Goal: Information Seeking & Learning: Learn about a topic

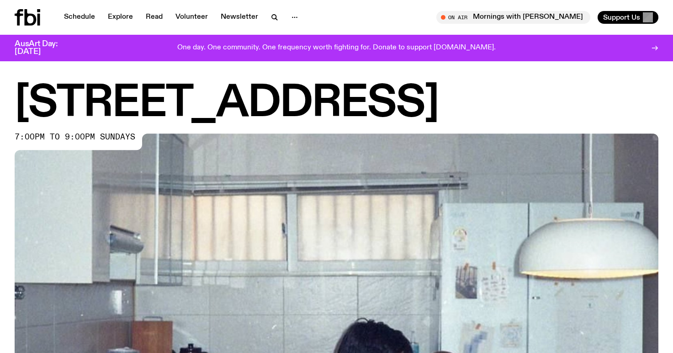
scroll to position [409, 0]
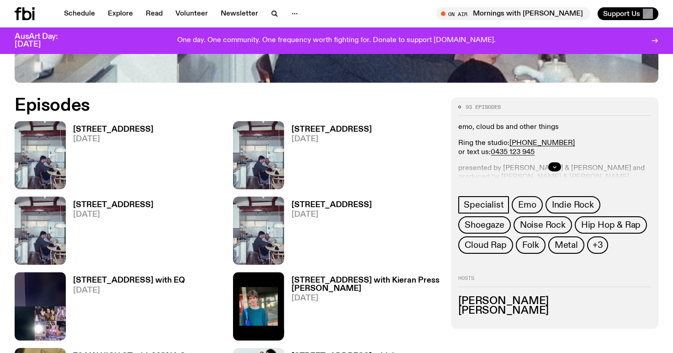
click at [116, 127] on h3 "[STREET_ADDRESS]" at bounding box center [113, 130] width 80 height 8
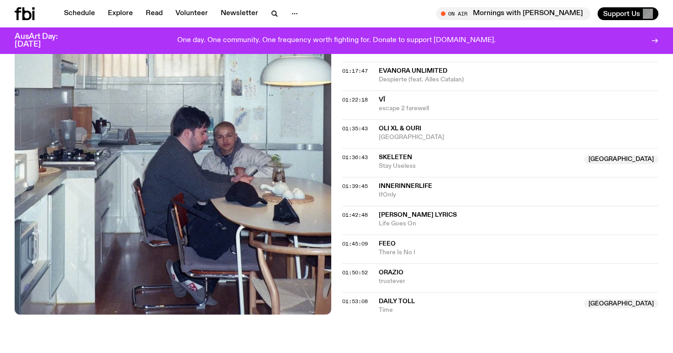
scroll to position [975, 0]
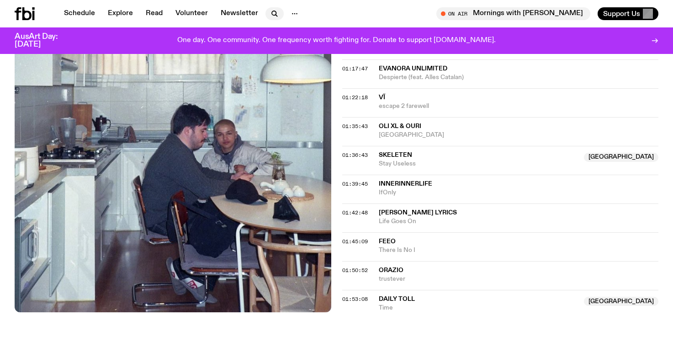
click at [277, 15] on icon "button" at bounding box center [274, 13] width 11 height 11
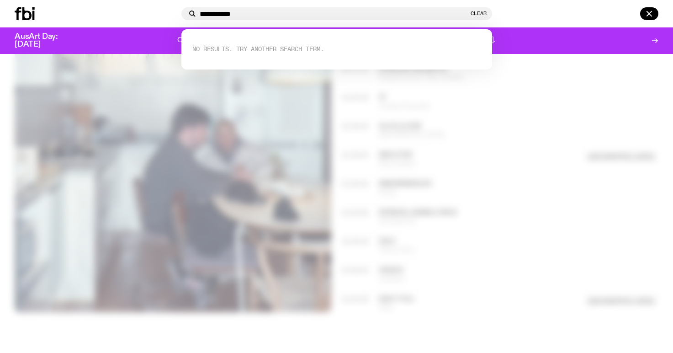
type input "**********"
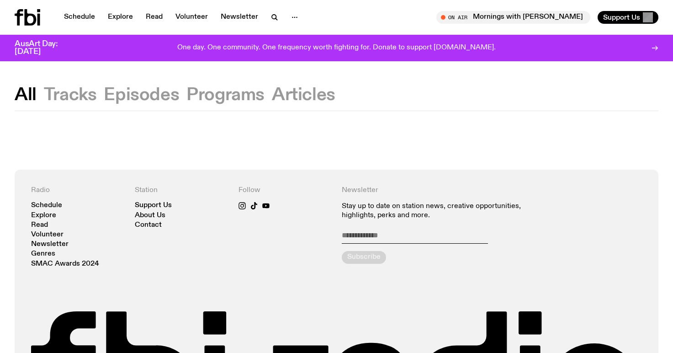
click at [92, 93] on button "Tracks" at bounding box center [70, 95] width 53 height 16
click at [74, 13] on link "Schedule" at bounding box center [79, 17] width 42 height 13
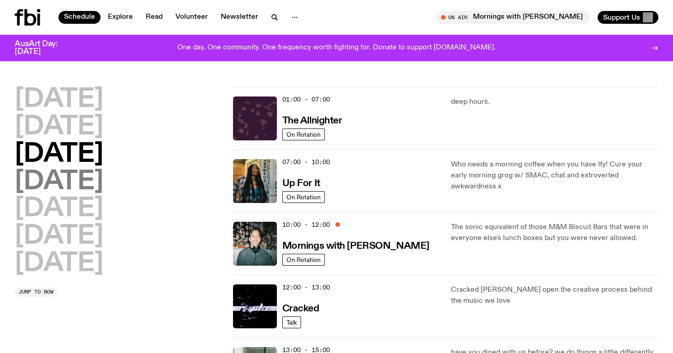
click at [99, 184] on h2 "[DATE]" at bounding box center [59, 182] width 89 height 26
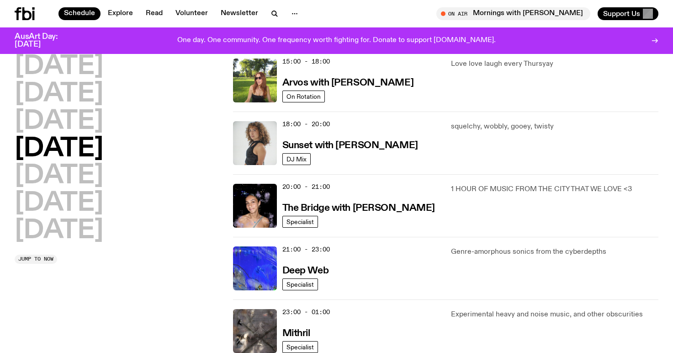
scroll to position [389, 0]
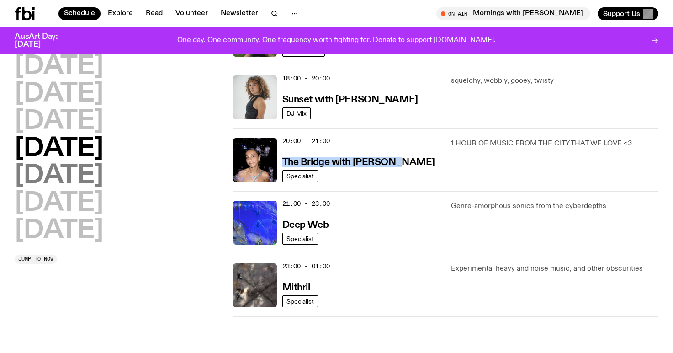
click at [68, 183] on h2 "[DATE]" at bounding box center [59, 176] width 89 height 26
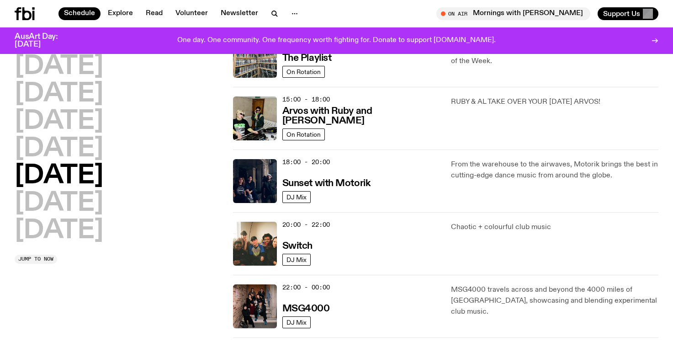
scroll to position [326, 0]
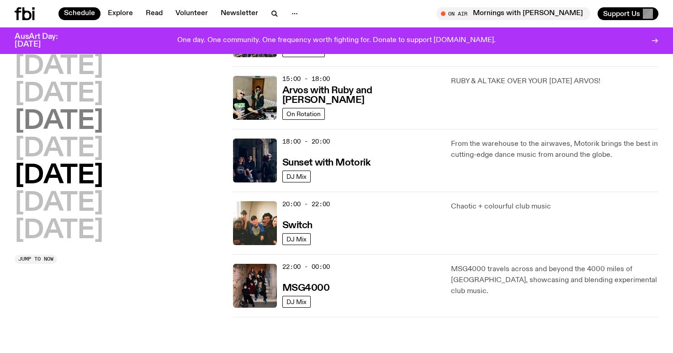
click at [67, 127] on h2 "[DATE]" at bounding box center [59, 122] width 89 height 26
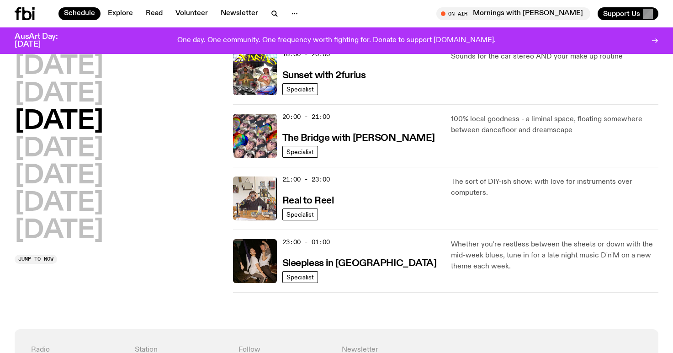
scroll to position [463, 0]
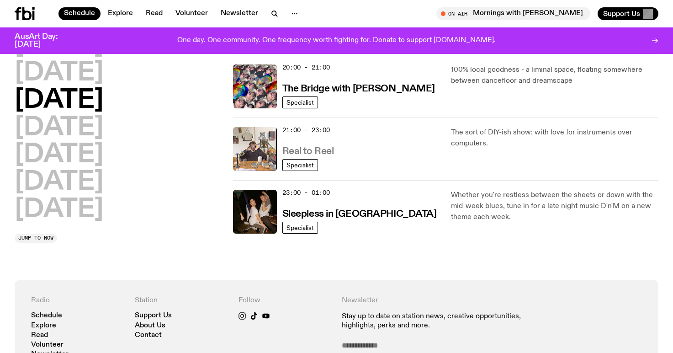
click at [318, 153] on h3 "Real to Reel" at bounding box center [308, 152] width 52 height 10
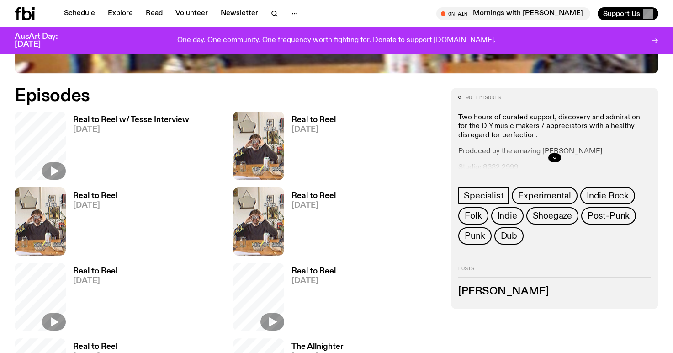
scroll to position [425, 0]
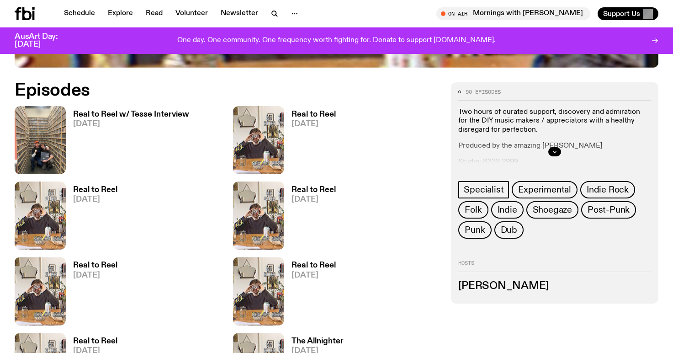
click at [142, 113] on h3 "Real to Reel w/ Tesse Interview" at bounding box center [131, 115] width 116 height 8
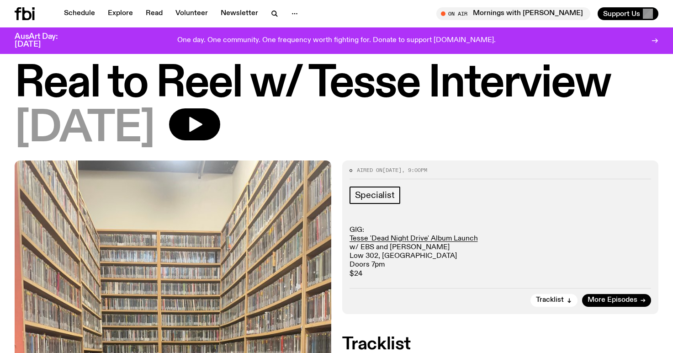
scroll to position [18, 0]
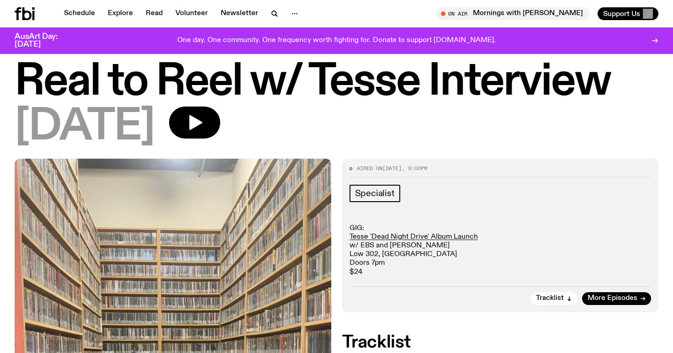
click at [324, 87] on h1 "Real to Reel w/ Tesse Interview" at bounding box center [337, 82] width 644 height 41
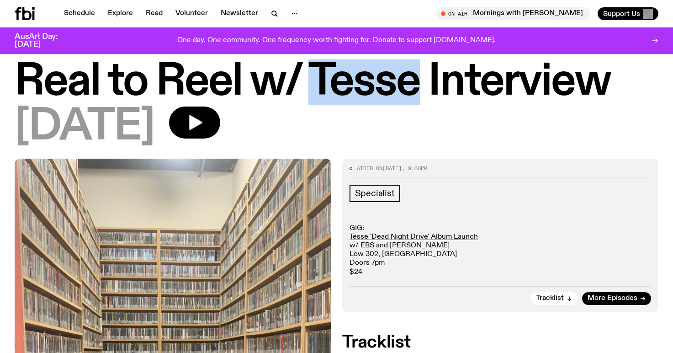
click at [324, 87] on h1 "Real to Reel w/ Tesse Interview" at bounding box center [337, 82] width 644 height 41
copy h1 "Tesse"
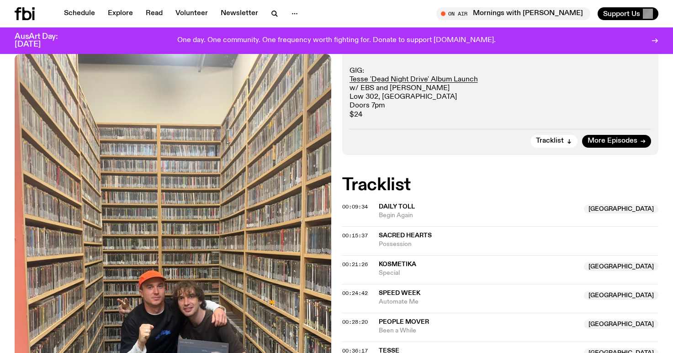
scroll to position [197, 0]
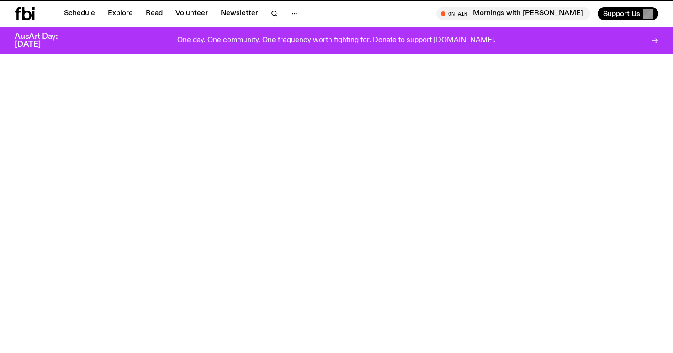
scroll to position [425, 0]
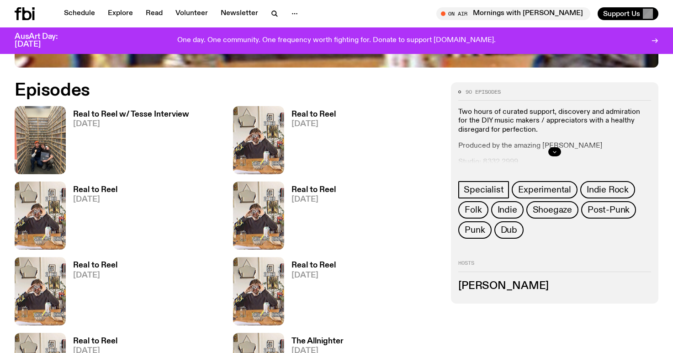
click at [552, 155] on button "button" at bounding box center [554, 151] width 13 height 9
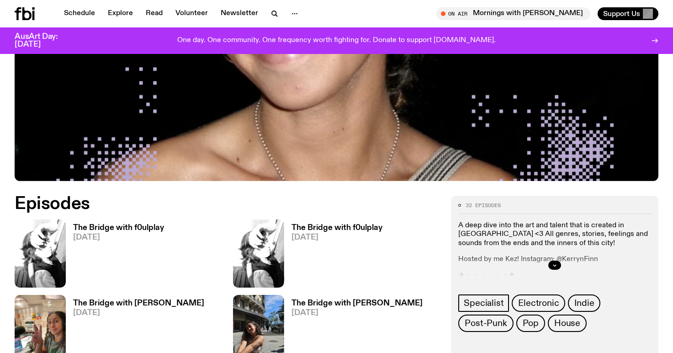
scroll to position [355, 0]
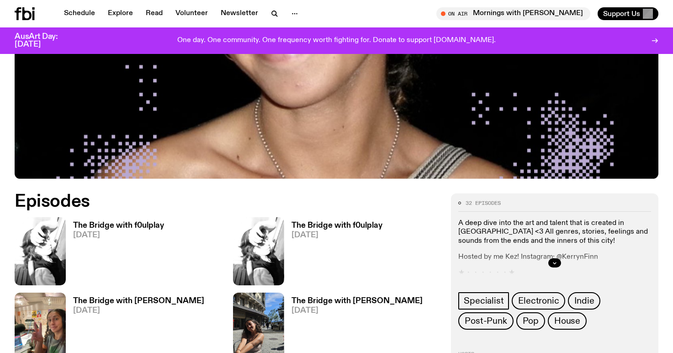
click at [145, 222] on link "The Bridge with f0ulplay 09.10.25" at bounding box center [115, 254] width 98 height 64
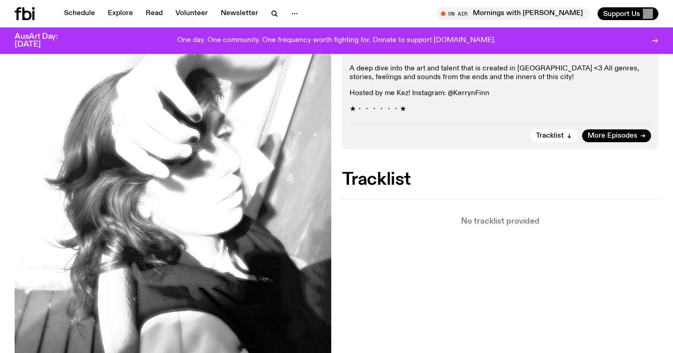
scroll to position [218, 0]
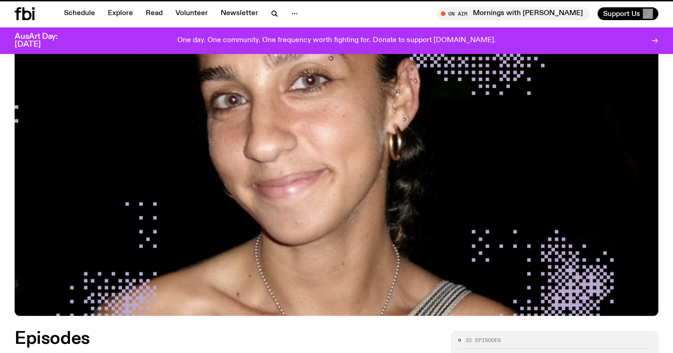
scroll to position [355, 0]
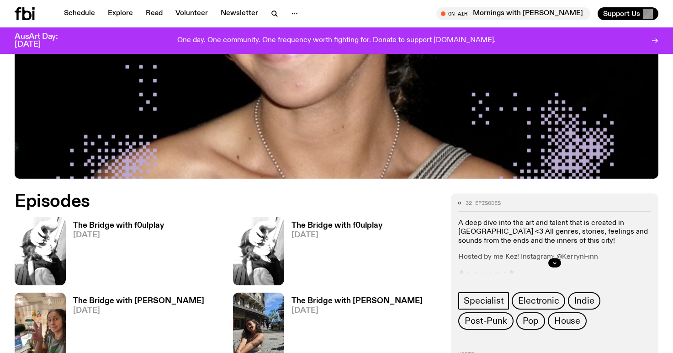
click at [327, 231] on span "02.10.25" at bounding box center [337, 235] width 91 height 8
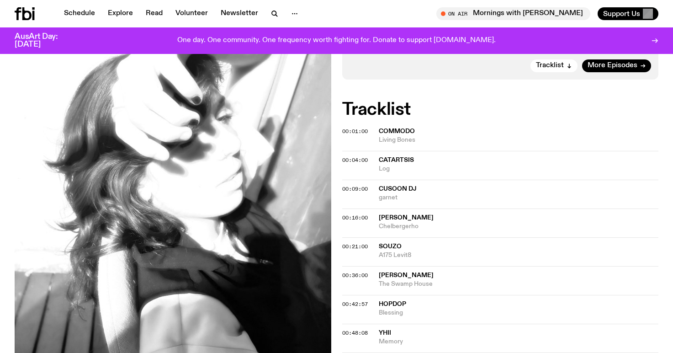
scroll to position [4, 0]
